Goal: Task Accomplishment & Management: Use online tool/utility

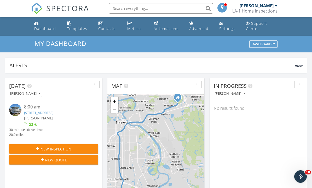
click at [53, 112] on link "228 Hollybrook Dr, Shreveport, LA 71106" at bounding box center [38, 113] width 29 height 5
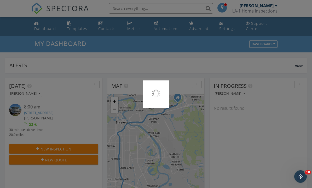
click at [63, 114] on div at bounding box center [156, 94] width 312 height 188
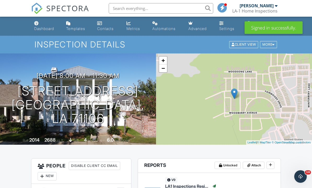
click at [42, 28] on div "Dashboard" at bounding box center [44, 28] width 20 height 4
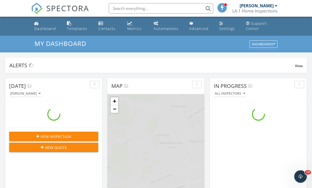
scroll to position [476, 312]
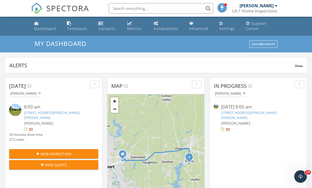
click at [63, 115] on link "195 Frazier Ave, Sibley, LA 71073" at bounding box center [52, 116] width 56 height 10
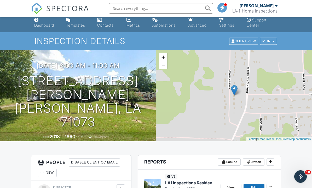
scroll to position [104, 0]
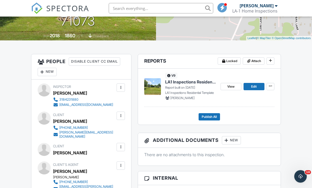
click at [231, 85] on span "View" at bounding box center [230, 86] width 7 height 5
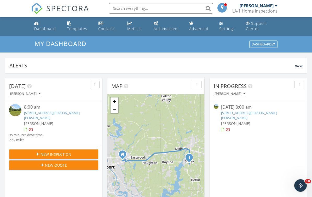
click at [64, 113] on link "195 Frazier Ave, Sibley, LA 71073" at bounding box center [52, 116] width 56 height 10
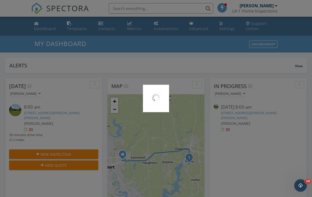
click at [63, 113] on div at bounding box center [156, 98] width 312 height 197
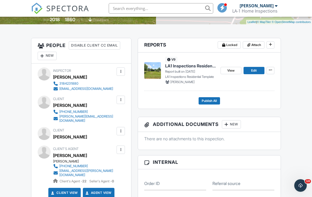
click at [255, 69] on span "Edit" at bounding box center [253, 70] width 5 height 5
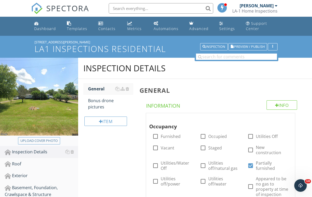
click at [32, 141] on div "Upload cover photo" at bounding box center [38, 140] width 37 height 5
type input "C:\fakepath\IMG_5269.jpeg"
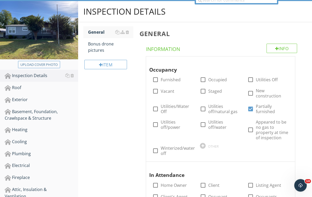
scroll to position [57, 0]
click at [15, 89] on div "Roof" at bounding box center [41, 87] width 73 height 7
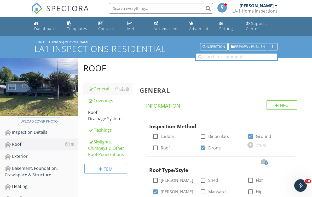
click at [96, 148] on div "Skylights, Chimneys & Other Roof Penetrations" at bounding box center [110, 148] width 45 height 19
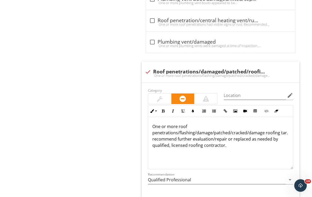
scroll to position [481, 0]
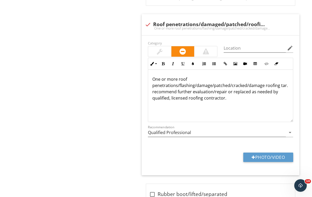
click at [272, 155] on button "Photo/Video" at bounding box center [268, 157] width 50 height 9
type input "C:\fakepath\IMG_5303.png"
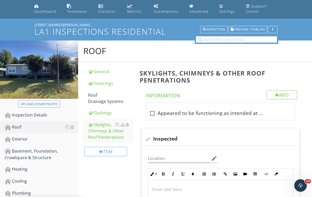
scroll to position [48, 0]
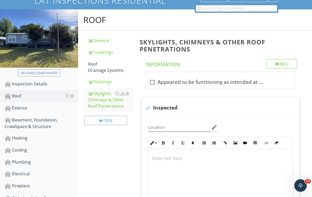
click at [21, 84] on div "Inspection Details" at bounding box center [41, 84] width 73 height 7
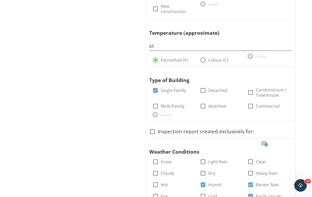
scroll to position [354, 0]
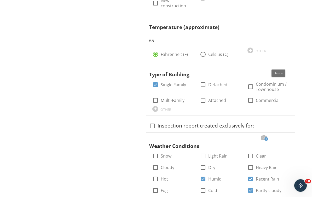
click at [285, 65] on div at bounding box center [286, 66] width 6 height 5
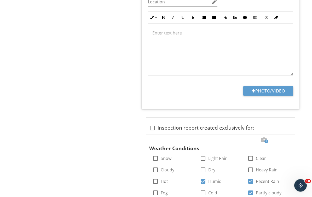
scroll to position [489, 0]
click at [280, 88] on button "Photo/Video" at bounding box center [268, 90] width 50 height 9
type input "C:\fakepath\dji_fly_20250928_084440_689_1759067093671_photo.jpeg"
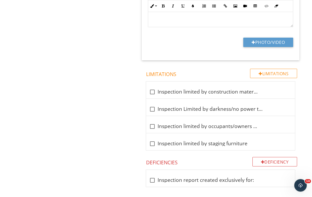
scroll to position [833, 0]
click at [300, 128] on span "check_box_outline_blank Inspection limited by construction materials/tools chec…" at bounding box center [222, 116] width 164 height 69
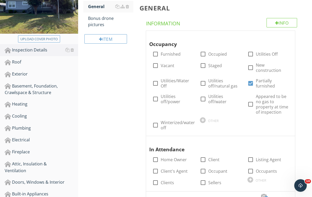
scroll to position [0, 0]
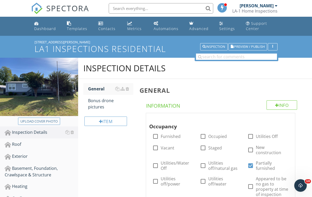
click at [49, 31] on div "Dashboard" at bounding box center [45, 28] width 22 height 5
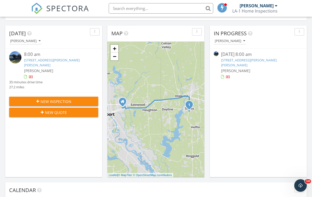
scroll to position [3, 0]
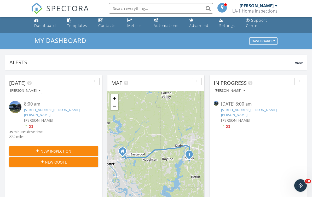
click at [67, 111] on link "195 Frazier Ave, Sibley, LA 71073" at bounding box center [52, 112] width 56 height 10
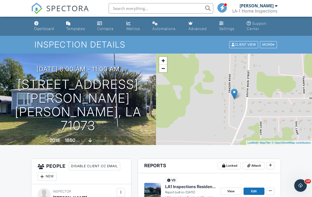
click at [51, 32] on link "Dashboard" at bounding box center [46, 26] width 28 height 15
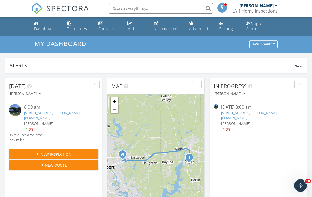
click at [48, 29] on div "Dashboard" at bounding box center [45, 28] width 22 height 5
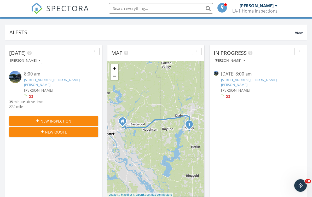
scroll to position [3, 3]
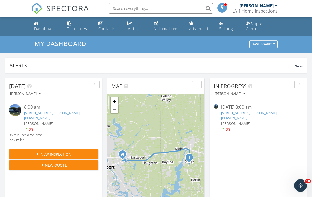
click at [191, 6] on input "text" at bounding box center [161, 8] width 105 height 10
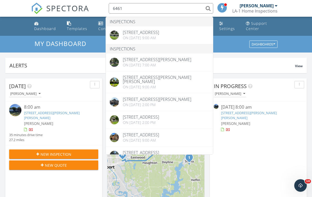
type input "6461"
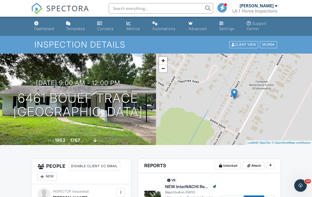
click at [47, 28] on div "Dashboard" at bounding box center [44, 28] width 20 height 4
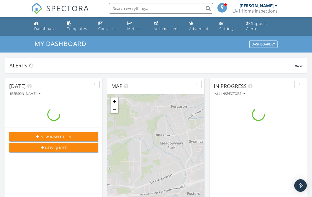
scroll to position [476, 312]
